Goal: Task Accomplishment & Management: Complete application form

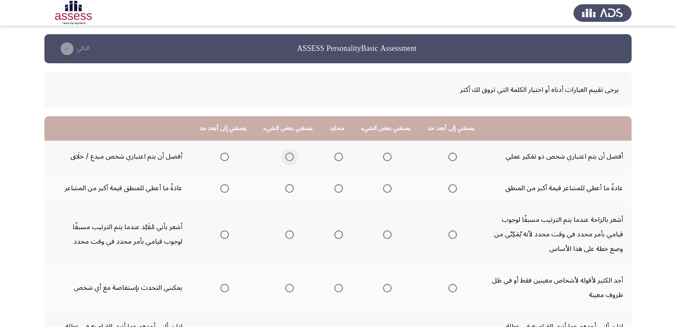
click at [289, 154] on span "Select an option" at bounding box center [289, 156] width 9 height 9
click at [289, 154] on input "Select an option" at bounding box center [289, 156] width 9 height 9
click at [228, 189] on span "Select an option" at bounding box center [224, 188] width 9 height 9
click at [228, 189] on input "Select an option" at bounding box center [224, 188] width 9 height 9
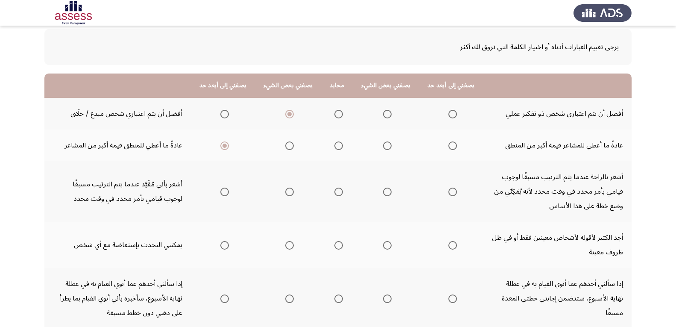
scroll to position [85, 0]
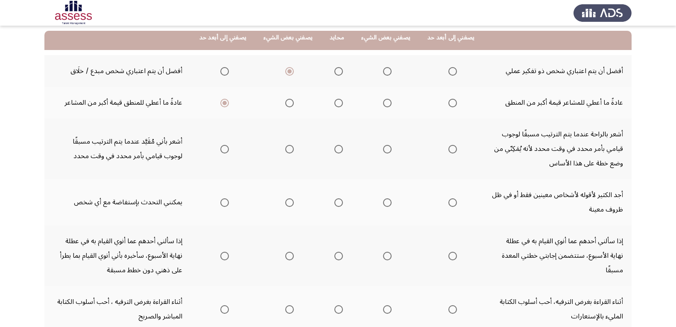
click at [452, 152] on span "Select an option" at bounding box center [452, 149] width 9 height 9
click at [452, 152] on input "Select an option" at bounding box center [452, 149] width 9 height 9
click at [388, 204] on span "Select an option" at bounding box center [387, 202] width 9 height 9
click at [388, 204] on input "Select an option" at bounding box center [387, 202] width 9 height 9
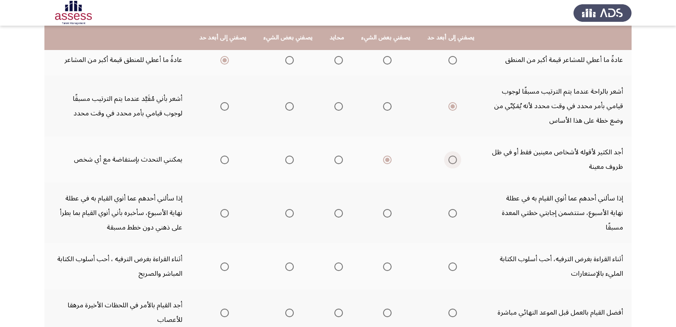
click at [455, 161] on span "Select an option" at bounding box center [452, 159] width 9 height 9
click at [455, 161] on input "Select an option" at bounding box center [452, 159] width 9 height 9
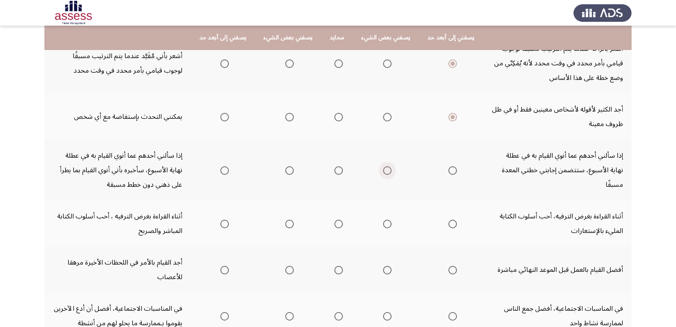
click at [388, 170] on span "Select an option" at bounding box center [387, 170] width 9 height 9
click at [388, 170] on input "Select an option" at bounding box center [387, 170] width 9 height 9
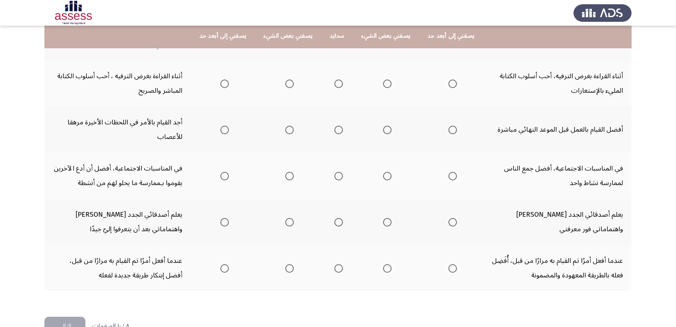
scroll to position [308, 0]
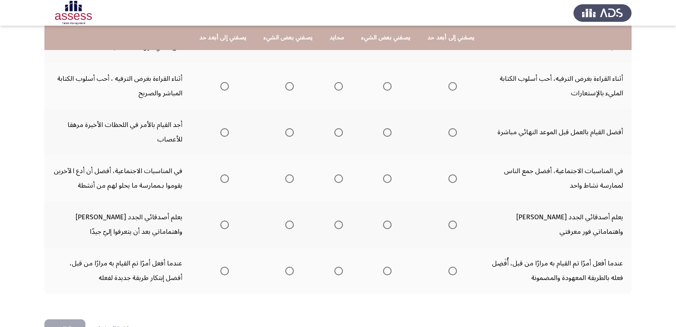
click at [226, 88] on span "Select an option" at bounding box center [224, 86] width 9 height 9
click at [226, 88] on input "Select an option" at bounding box center [224, 86] width 9 height 9
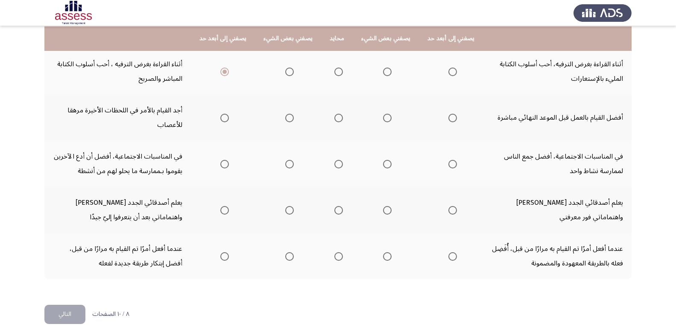
scroll to position [324, 0]
click at [389, 117] on span "Select an option" at bounding box center [387, 117] width 9 height 9
click at [389, 117] on input "Select an option" at bounding box center [387, 117] width 9 height 9
click at [229, 167] on span "Select an option" at bounding box center [224, 163] width 9 height 9
click at [229, 167] on input "Select an option" at bounding box center [224, 163] width 9 height 9
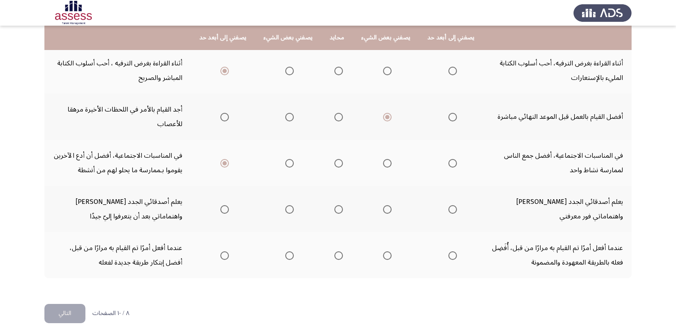
click at [224, 208] on span "Select an option" at bounding box center [224, 209] width 9 height 9
click at [224, 208] on input "Select an option" at bounding box center [224, 209] width 9 height 9
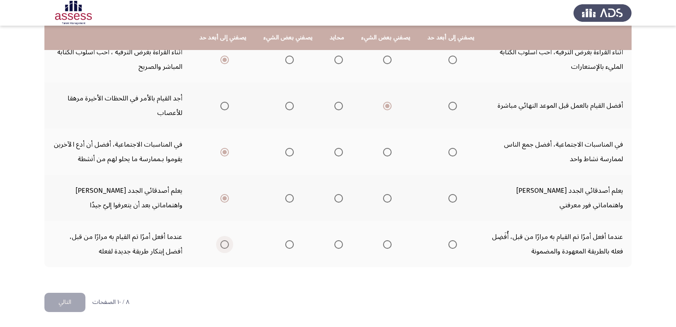
click at [226, 246] on span "Select an option" at bounding box center [224, 244] width 9 height 9
click at [226, 246] on input "Select an option" at bounding box center [224, 244] width 9 height 9
click at [64, 301] on button "التالي" at bounding box center [64, 301] width 41 height 19
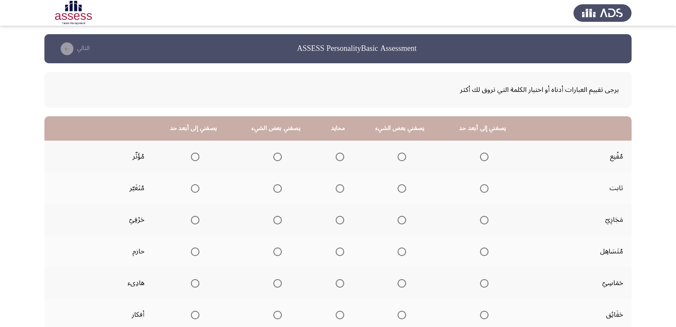
click at [197, 156] on span "Select an option" at bounding box center [195, 156] width 9 height 9
click at [197, 156] on input "Select an option" at bounding box center [195, 156] width 9 height 9
click at [479, 189] on label "Select an option" at bounding box center [482, 188] width 12 height 9
click at [480, 189] on input "Select an option" at bounding box center [484, 188] width 9 height 9
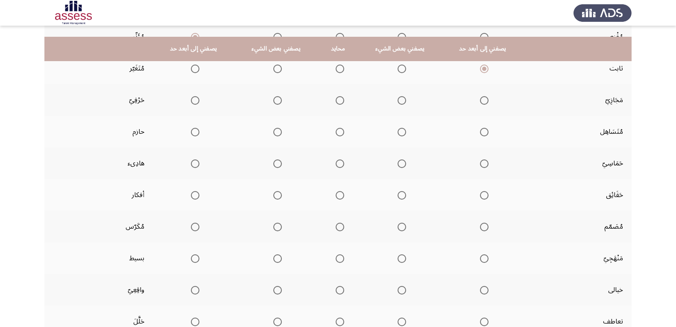
scroll to position [132, 0]
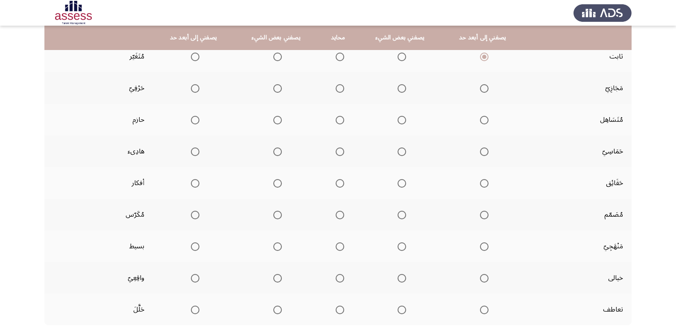
click at [407, 88] on th at bounding box center [400, 88] width 84 height 32
click at [403, 89] on span "Select an option" at bounding box center [401, 88] width 9 height 9
click at [403, 89] on input "Select an option" at bounding box center [401, 88] width 9 height 9
click at [274, 121] on span "Select an option" at bounding box center [277, 120] width 9 height 9
click at [274, 121] on input "Select an option" at bounding box center [277, 120] width 9 height 9
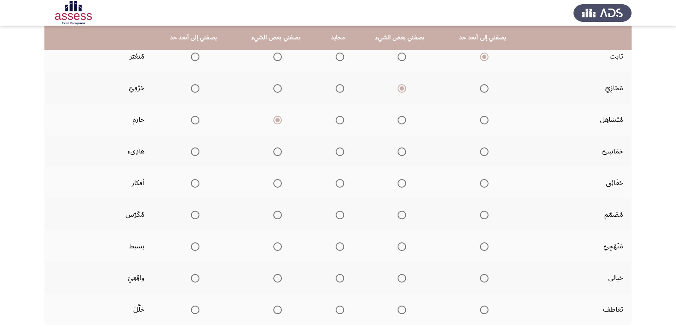
click at [397, 120] on span "Select an option" at bounding box center [401, 120] width 9 height 9
click at [397, 120] on input "Select an option" at bounding box center [401, 120] width 9 height 9
click at [401, 151] on span "Select an option" at bounding box center [401, 151] width 9 height 9
click at [401, 151] on input "Select an option" at bounding box center [401, 151] width 9 height 9
click at [278, 181] on span "Select an option" at bounding box center [277, 183] width 9 height 9
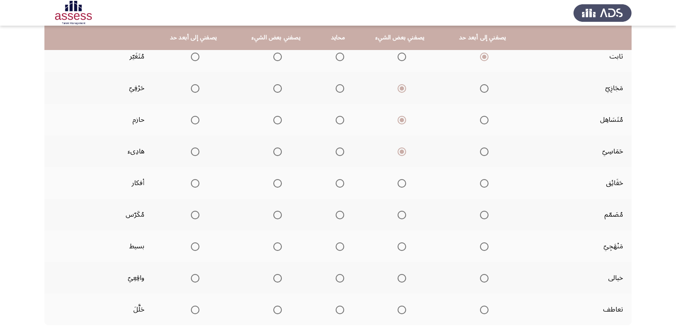
click at [278, 181] on input "Select an option" at bounding box center [277, 183] width 9 height 9
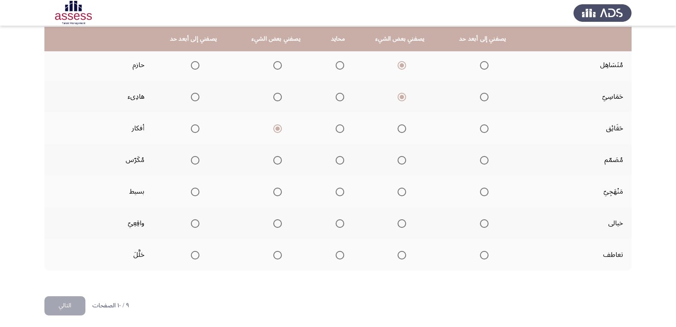
scroll to position [187, 0]
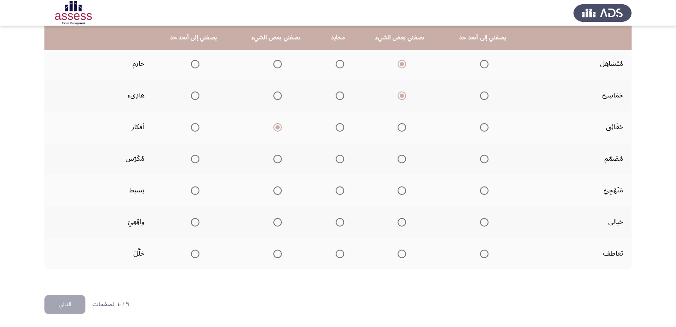
click at [344, 126] on span "Select an option" at bounding box center [340, 127] width 9 height 9
click at [344, 126] on input "Select an option" at bounding box center [340, 127] width 9 height 9
click at [279, 190] on span "Select an option" at bounding box center [277, 188] width 9 height 9
click at [279, 190] on input "Select an option" at bounding box center [277, 188] width 9 height 9
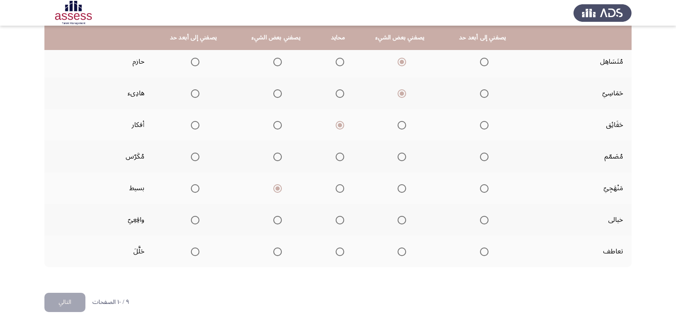
click at [277, 223] on span "Select an option" at bounding box center [277, 220] width 9 height 9
click at [277, 223] on input "Select an option" at bounding box center [277, 220] width 9 height 9
click at [277, 252] on span "Select an option" at bounding box center [277, 251] width 9 height 9
click at [277, 252] on input "Select an option" at bounding box center [277, 251] width 9 height 9
click at [401, 158] on span "Select an option" at bounding box center [401, 156] width 9 height 9
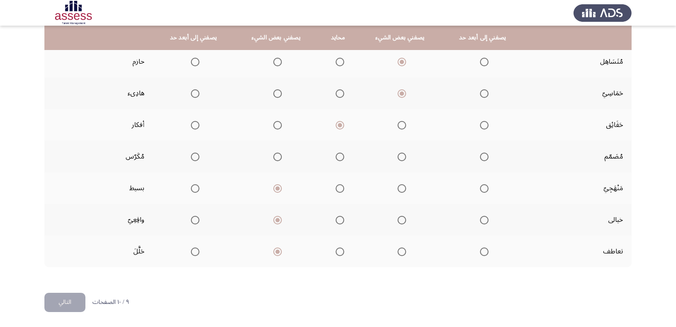
click at [401, 158] on input "Select an option" at bounding box center [401, 156] width 9 height 9
click at [82, 303] on button "التالي" at bounding box center [64, 301] width 41 height 19
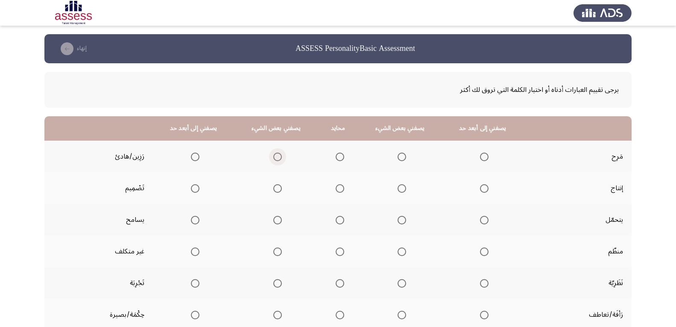
click at [279, 156] on span "Select an option" at bounding box center [277, 156] width 9 height 9
click at [279, 156] on input "Select an option" at bounding box center [277, 156] width 9 height 9
click at [396, 190] on label "Select an option" at bounding box center [400, 188] width 12 height 9
click at [397, 190] on input "Select an option" at bounding box center [401, 188] width 9 height 9
click at [281, 219] on span "Select an option" at bounding box center [277, 220] width 9 height 9
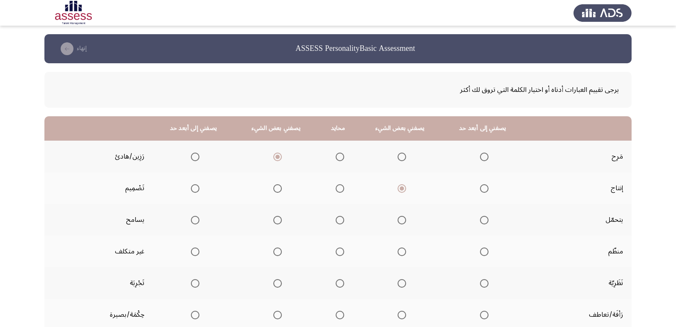
click at [281, 219] on input "Select an option" at bounding box center [277, 220] width 9 height 9
click at [397, 218] on label "Select an option" at bounding box center [400, 220] width 12 height 9
click at [397, 218] on input "Select an option" at bounding box center [401, 220] width 9 height 9
click at [400, 252] on span "Select an option" at bounding box center [401, 251] width 9 height 9
click at [400, 252] on input "Select an option" at bounding box center [401, 251] width 9 height 9
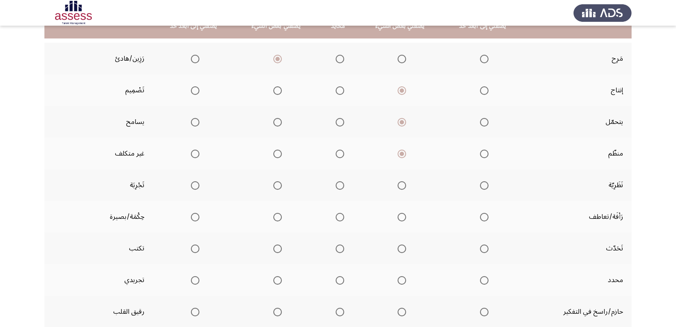
scroll to position [109, 0]
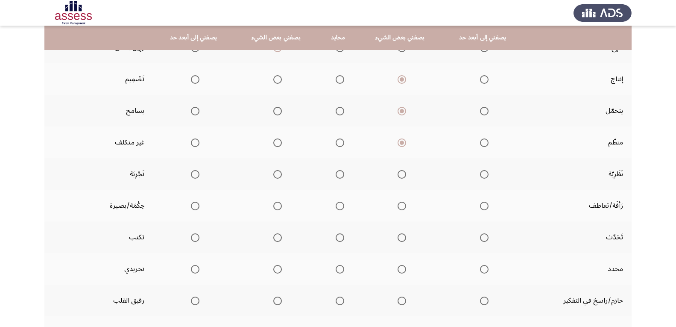
click at [272, 174] on label "Select an option" at bounding box center [276, 174] width 12 height 9
click at [273, 174] on input "Select an option" at bounding box center [277, 174] width 9 height 9
click at [282, 204] on span "Select an option" at bounding box center [277, 206] width 9 height 9
click at [282, 204] on input "Select an option" at bounding box center [277, 206] width 9 height 9
click at [195, 207] on span "Select an option" at bounding box center [195, 206] width 9 height 9
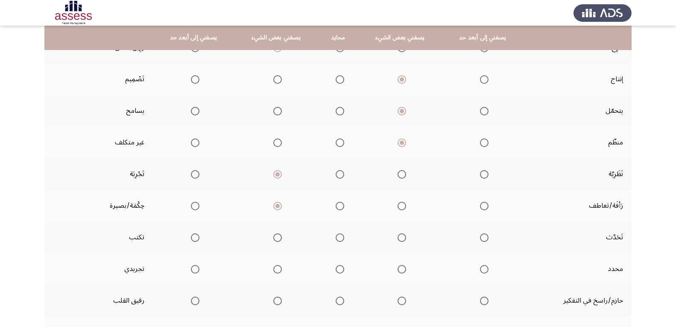
click at [195, 207] on input "Select an option" at bounding box center [195, 206] width 9 height 9
click at [481, 238] on span "Select an option" at bounding box center [484, 237] width 9 height 9
click at [481, 238] on input "Select an option" at bounding box center [484, 237] width 9 height 9
click at [482, 269] on span "Select an option" at bounding box center [484, 269] width 9 height 9
click at [482, 269] on input "Select an option" at bounding box center [484, 269] width 9 height 9
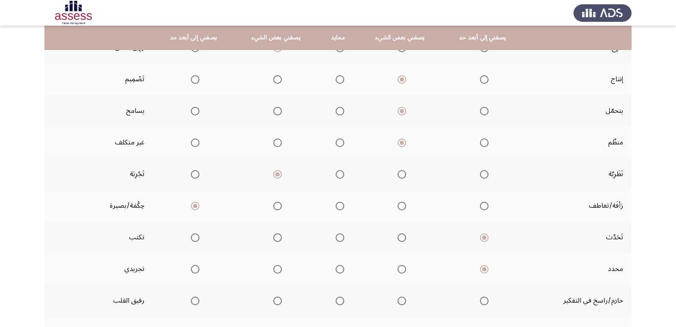
scroll to position [190, 0]
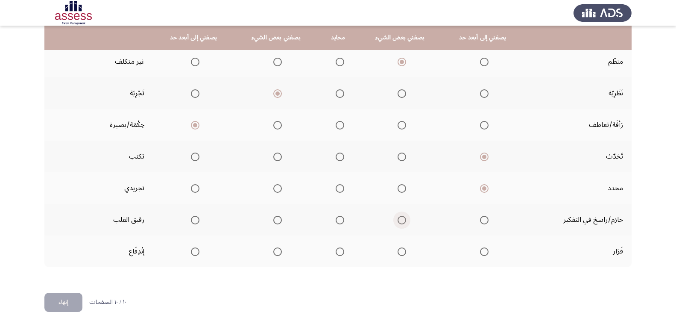
click at [400, 219] on span "Select an option" at bounding box center [401, 220] width 9 height 9
click at [400, 219] on input "Select an option" at bounding box center [401, 220] width 9 height 9
click at [484, 251] on span "Select an option" at bounding box center [484, 251] width 0 height 0
click at [484, 251] on input "Select an option" at bounding box center [484, 251] width 9 height 9
click at [65, 304] on button "إنهاء" at bounding box center [63, 301] width 38 height 19
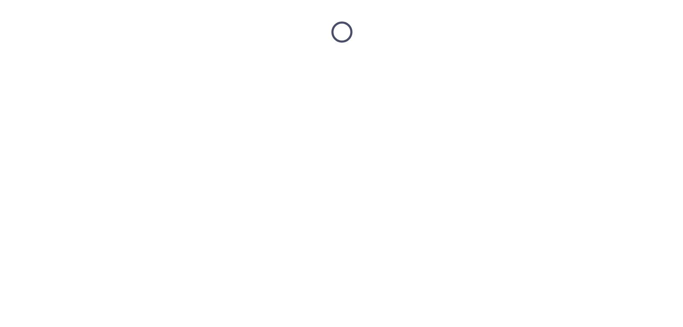
scroll to position [0, 0]
